Goal: Task Accomplishment & Management: Complete application form

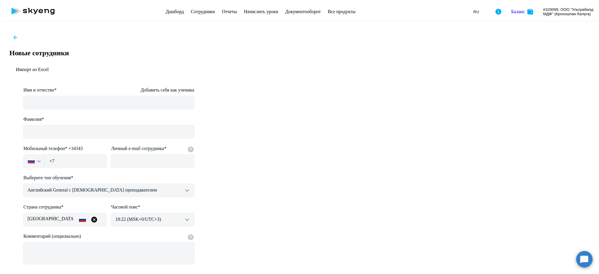
select select "english_adult_not_native_speaker"
select select "3"
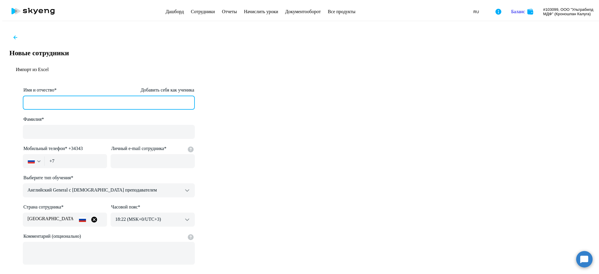
click at [188, 96] on input "Имя и отчество* Добавить себя как ученика" at bounding box center [109, 103] width 172 height 14
drag, startPoint x: 188, startPoint y: 70, endPoint x: 142, endPoint y: 65, distance: 45.9
click at [142, 87] on app-new-student-form "Имя и отчество* Добавить себя как ученика [PERSON_NAME]* Мобильный телефон* +34…" at bounding box center [299, 187] width 595 height 201
type input "[PERSON_NAME]"
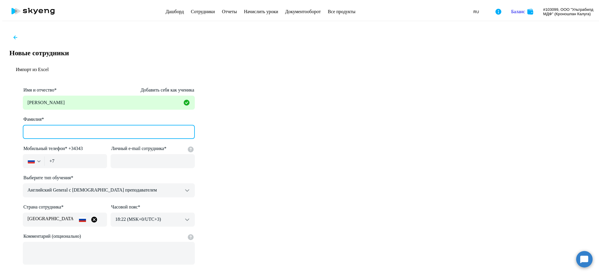
click at [195, 125] on input "Фамилия*" at bounding box center [109, 132] width 172 height 14
type input "[PERSON_NAME]"
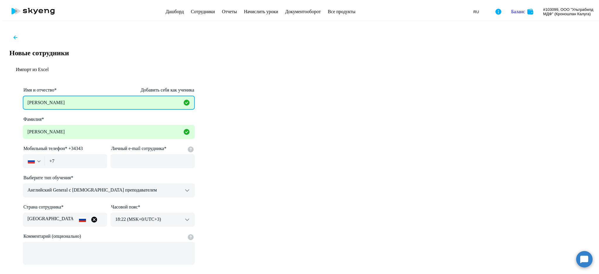
drag, startPoint x: 217, startPoint y: 72, endPoint x: 85, endPoint y: 66, distance: 132.4
click at [85, 66] on ng-component "Новые сотрудники Импорт из Excel Имя и отчество* Добавить себя как ученика [PER…" at bounding box center [299, 179] width 595 height 306
type input "[PERSON_NAME]"
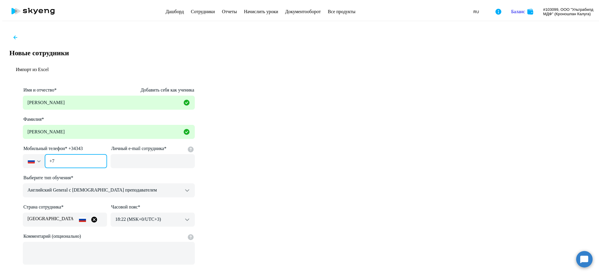
click at [107, 154] on input "+7" at bounding box center [76, 161] width 62 height 14
type input "[PHONE_NUMBER]"
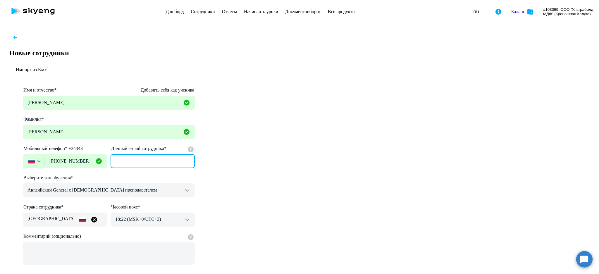
click at [195, 154] on input "Личный e-mail сотрудника*" at bounding box center [153, 161] width 84 height 14
type input "[EMAIL_ADDRESS][DOMAIN_NAME]"
click at [121, 274] on div "Продолжить" at bounding box center [109, 278] width 25 height 5
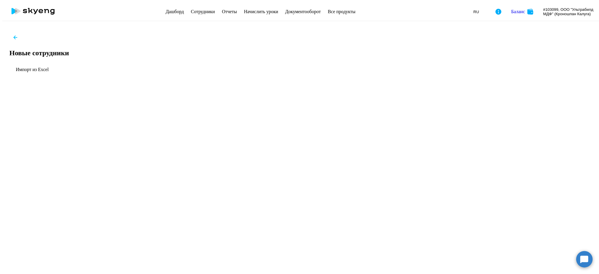
select select "english_adult_not_native_speaker"
select select "3"
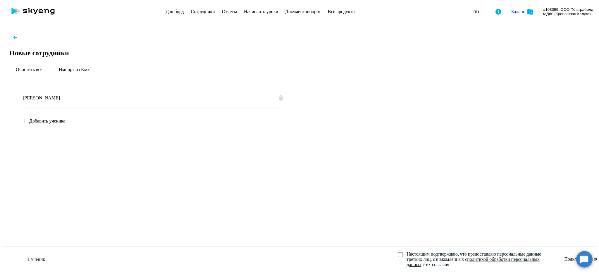
click at [398, 252] on span at bounding box center [400, 254] width 5 height 5
click at [398, 251] on input "Настоящим подтверждаю, что предоставляю персональные данные третьих лиц, ознако…" at bounding box center [398, 251] width 0 height 0
checkbox input "true"
click at [564, 257] on div "Подключить к обучению" at bounding box center [588, 259] width 49 height 5
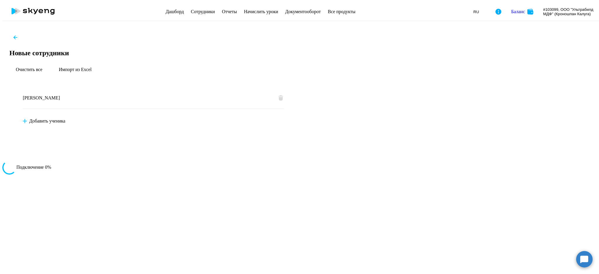
select select "english_adult_not_native_speaker"
select select "3"
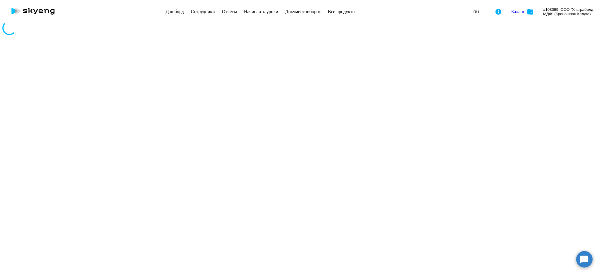
select select "30"
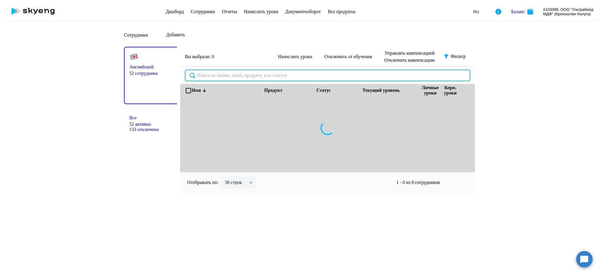
click at [256, 73] on input "text" at bounding box center [328, 76] width 286 height 12
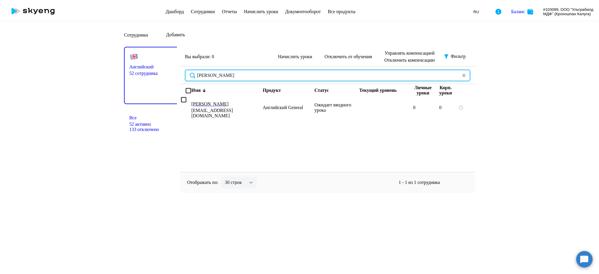
type input "[PERSON_NAME]"
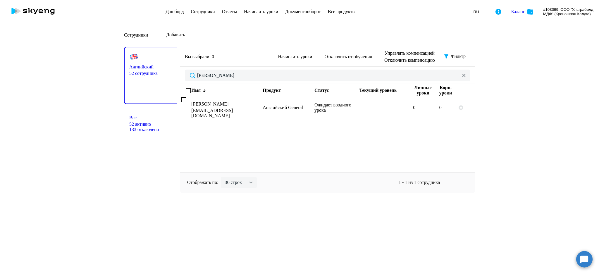
click at [252, 11] on link "Начислить уроки" at bounding box center [261, 11] width 34 height 5
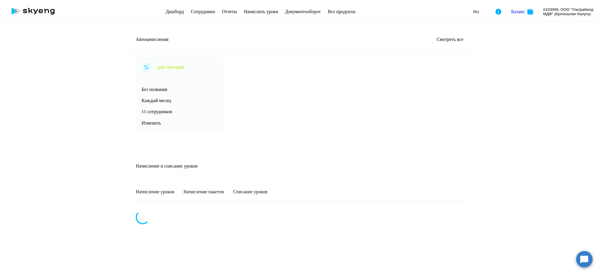
select select "10"
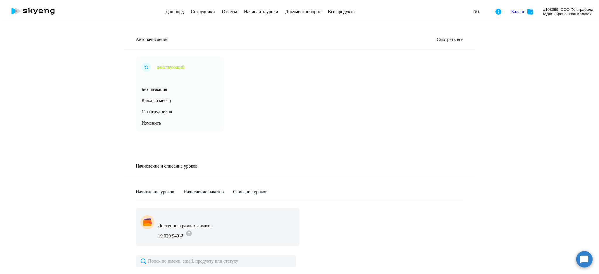
scroll to position [39, 0]
click at [211, 255] on input "text" at bounding box center [216, 261] width 160 height 12
type input "[PERSON_NAME]"
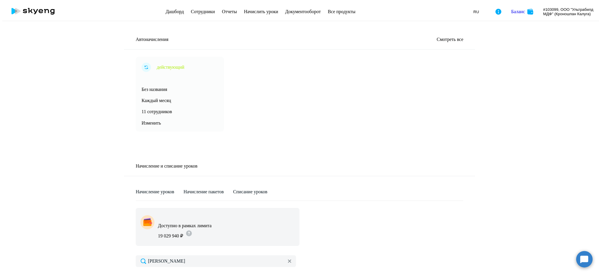
type input "32"
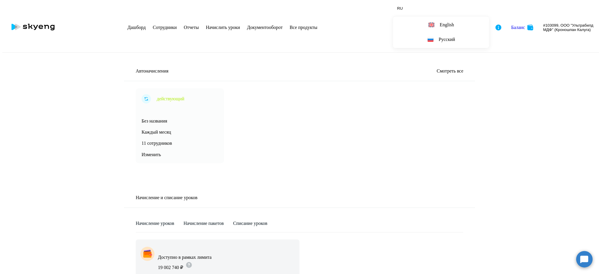
click at [42, 20] on icon at bounding box center [32, 27] width 51 height 15
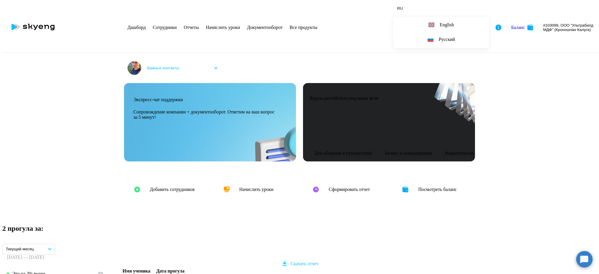
select select "30"
